Goal: Task Accomplishment & Management: Use online tool/utility

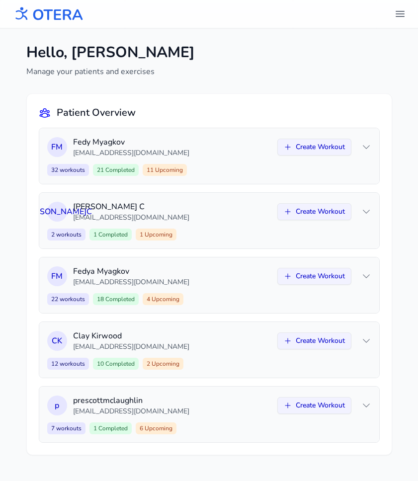
click at [403, 6] on button "header.menu.open" at bounding box center [400, 14] width 20 height 20
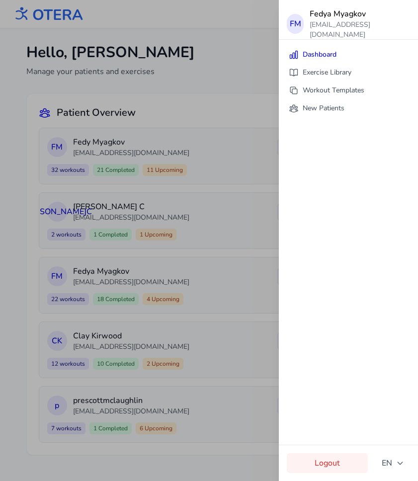
click at [315, 459] on link "Logout" at bounding box center [327, 464] width 81 height 20
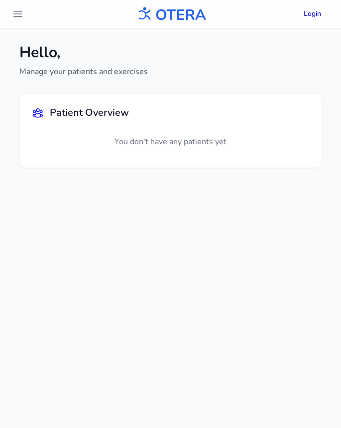
click at [194, 142] on p "You don't have any patients yet" at bounding box center [170, 142] width 277 height 28
drag, startPoint x: 132, startPoint y: 145, endPoint x: 201, endPoint y: 145, distance: 68.6
click at [201, 145] on p "You don't have any patients yet" at bounding box center [170, 142] width 277 height 28
click at [179, 12] on img at bounding box center [171, 14] width 72 height 22
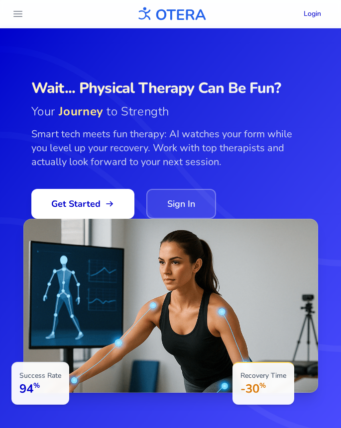
click at [165, 198] on link "Sign In" at bounding box center [181, 204] width 70 height 30
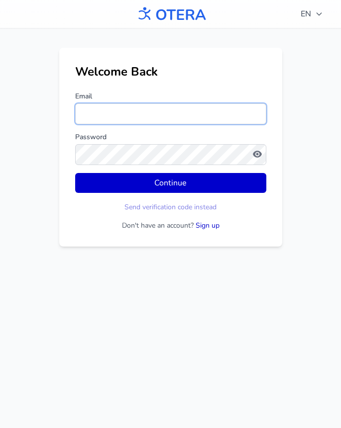
click at [145, 108] on input "Email" at bounding box center [170, 113] width 191 height 21
type input "**********"
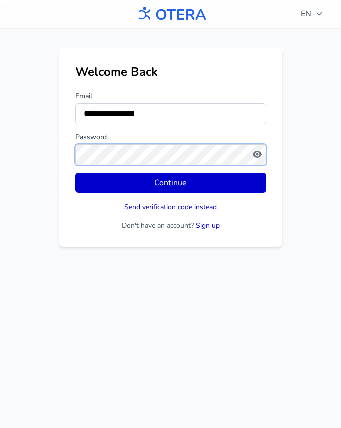
click at [75, 173] on button "Continue" at bounding box center [170, 183] width 191 height 20
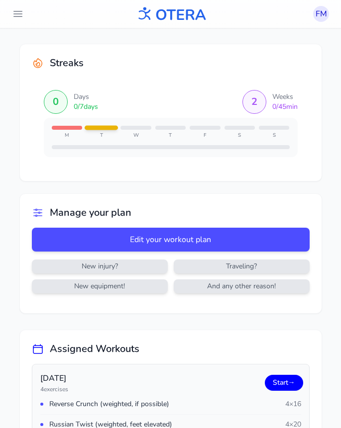
click at [272, 374] on div "7/27/2025 4 exercises Start →" at bounding box center [170, 382] width 261 height 21
click at [273, 379] on link "Start →" at bounding box center [284, 383] width 38 height 16
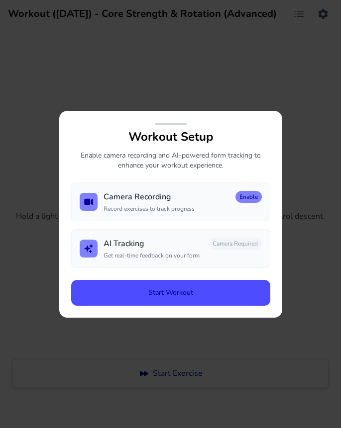
click at [178, 291] on button "Start Workout" at bounding box center [170, 293] width 199 height 26
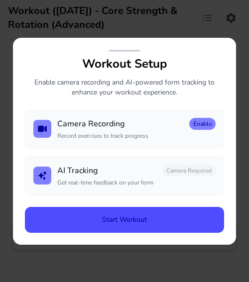
click at [131, 219] on button "Start Workout" at bounding box center [124, 220] width 199 height 26
